Goal: Transaction & Acquisition: Purchase product/service

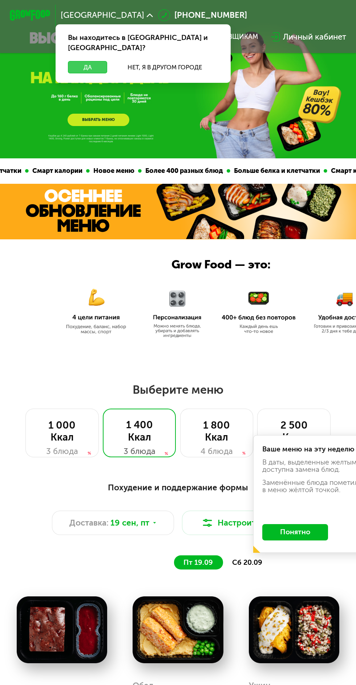
click at [88, 61] on button "Да" at bounding box center [87, 67] width 39 height 12
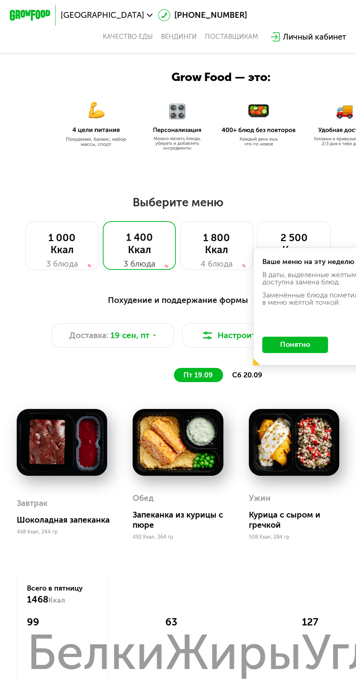
scroll to position [187, 0]
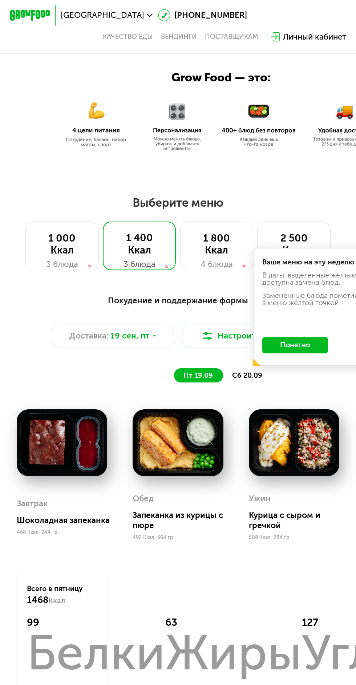
click at [309, 342] on button "Понятно" at bounding box center [295, 345] width 66 height 16
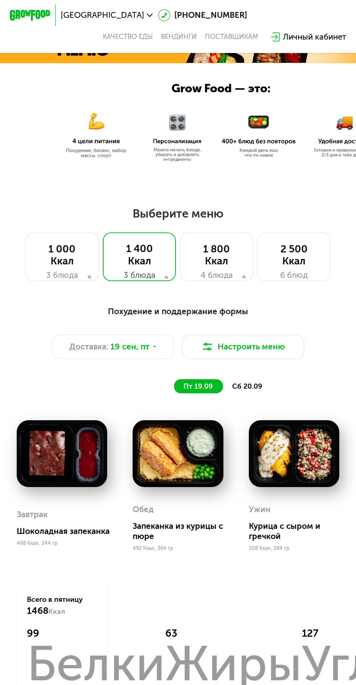
scroll to position [181, 0]
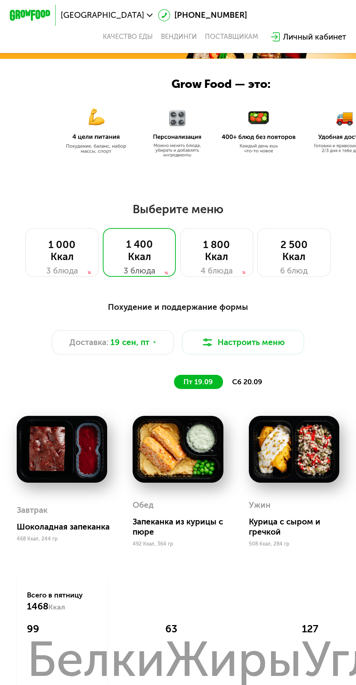
click at [245, 378] on span "сб 20.09" at bounding box center [247, 382] width 30 height 8
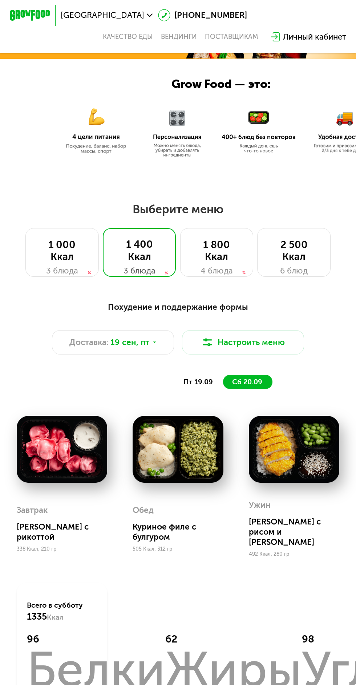
click at [203, 379] on span "пт 19.09" at bounding box center [197, 382] width 29 height 8
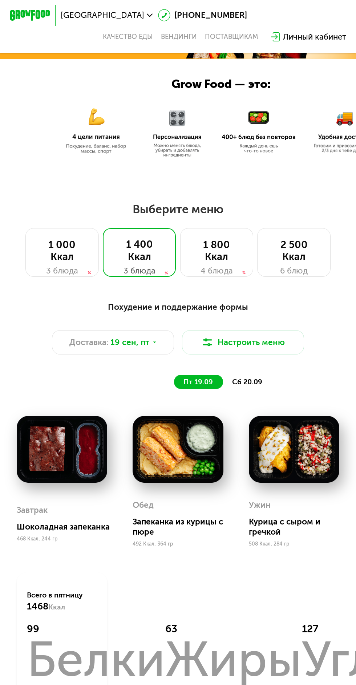
click at [253, 383] on span "сб 20.09" at bounding box center [247, 382] width 30 height 8
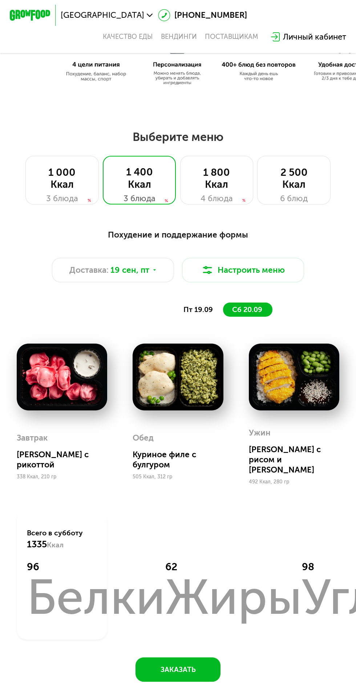
scroll to position [209, 0]
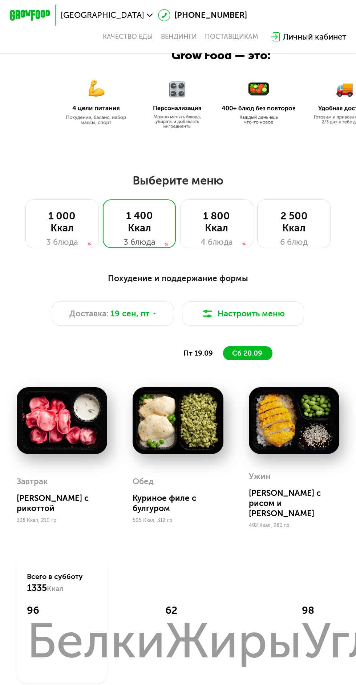
click at [53, 218] on div "1 000 Ккал" at bounding box center [62, 222] width 52 height 24
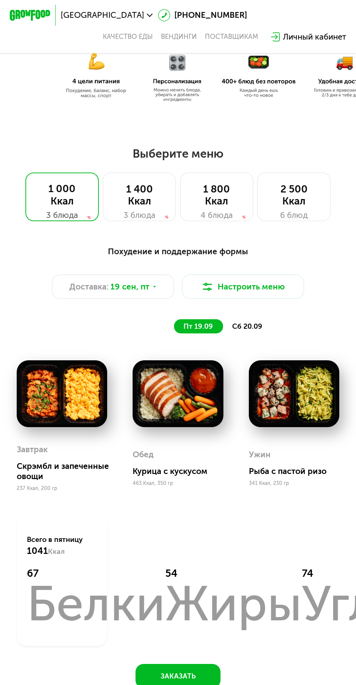
scroll to position [236, 0]
click at [258, 331] on div "сб 20.09" at bounding box center [247, 326] width 49 height 14
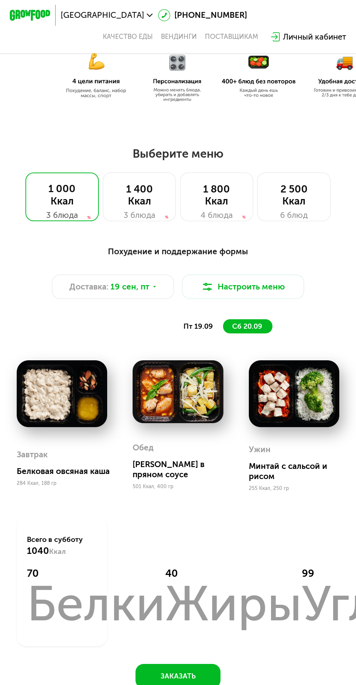
click at [201, 325] on span "пт 19.09" at bounding box center [197, 326] width 29 height 8
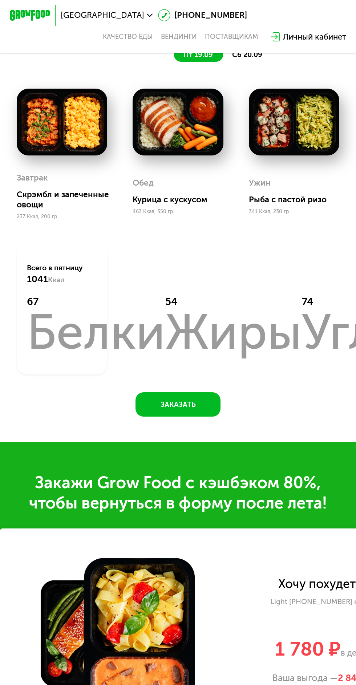
scroll to position [503, 0]
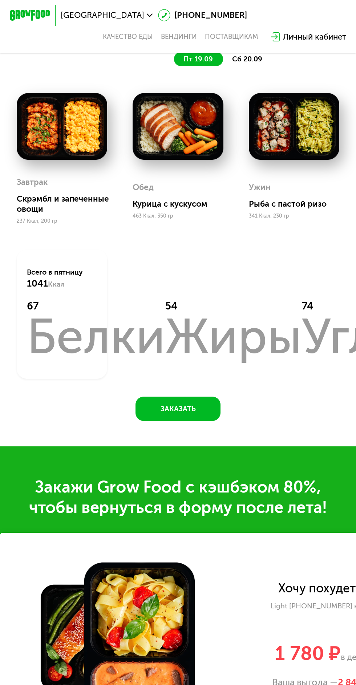
click at [179, 120] on img at bounding box center [178, 126] width 90 height 66
click at [175, 125] on img at bounding box center [178, 126] width 90 height 66
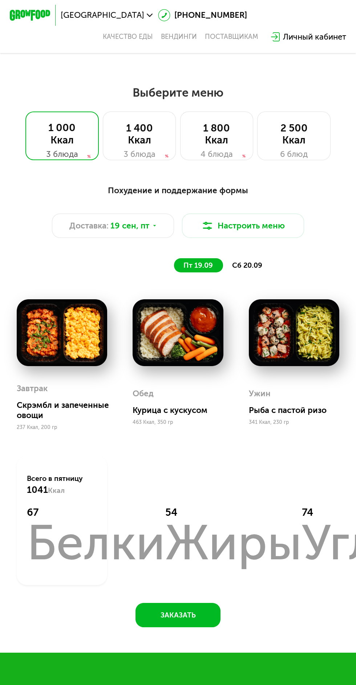
scroll to position [294, 0]
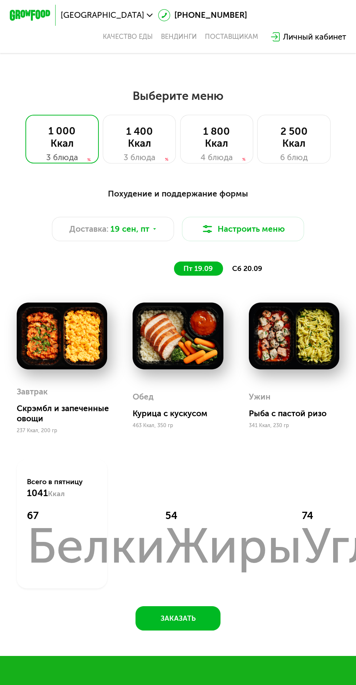
click at [135, 136] on div "1 400 Ккал" at bounding box center [139, 137] width 52 height 24
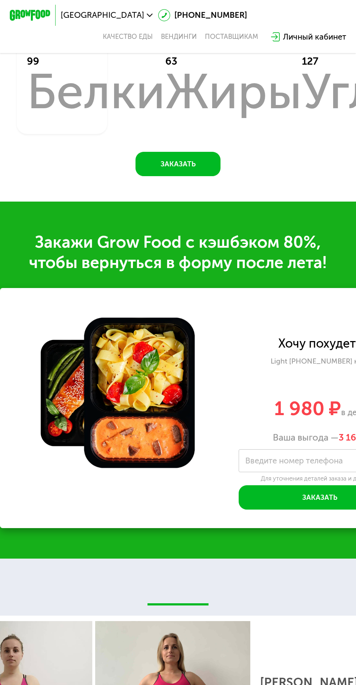
scroll to position [746, 0]
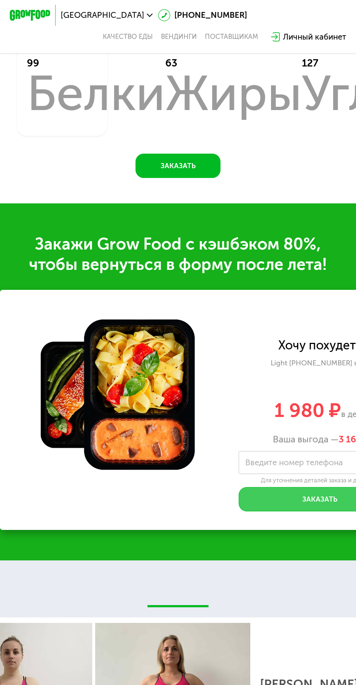
click at [323, 502] on button "Заказать" at bounding box center [320, 499] width 163 height 24
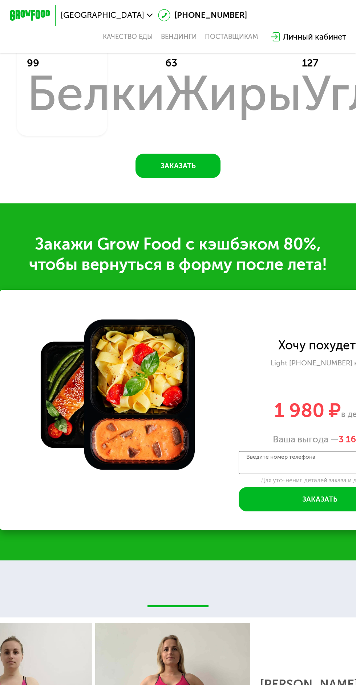
click at [314, 468] on input "Введите номер телефона" at bounding box center [320, 462] width 163 height 23
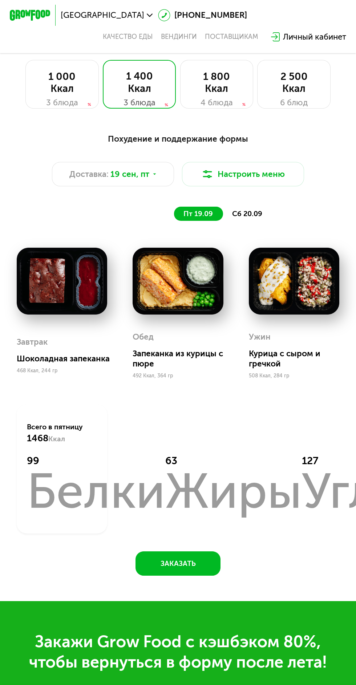
scroll to position [348, 0]
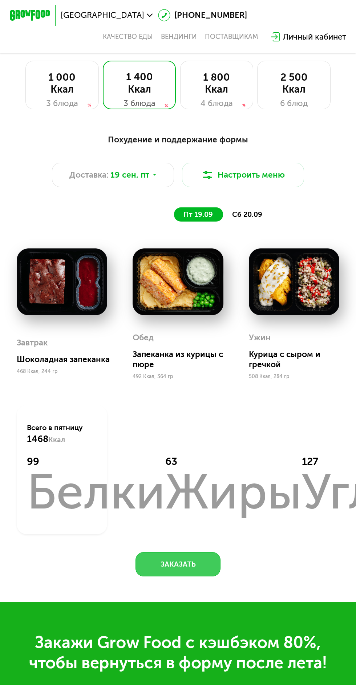
click at [189, 564] on button "Заказать" at bounding box center [177, 564] width 85 height 24
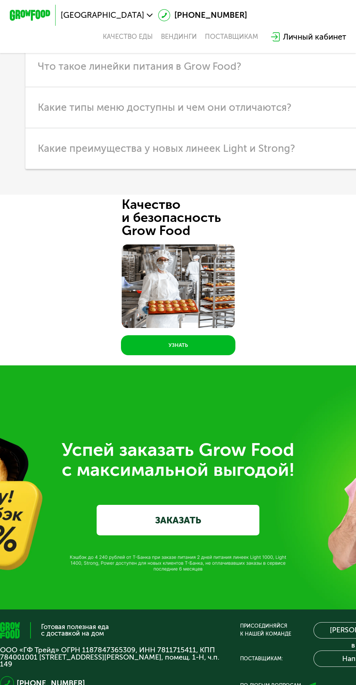
scroll to position [2389, 0]
